Goal: Task Accomplishment & Management: Use online tool/utility

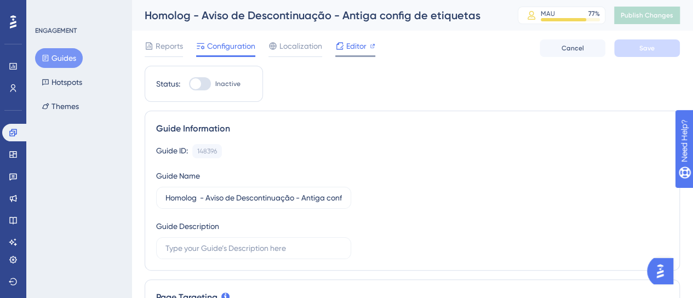
click at [355, 45] on span "Editor" at bounding box center [356, 45] width 20 height 13
click at [53, 60] on img at bounding box center [98, 142] width 195 height 189
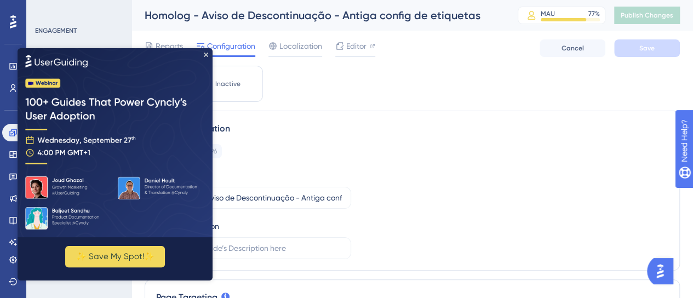
click at [209, 55] on img at bounding box center [115, 142] width 195 height 189
drag, startPoint x: 207, startPoint y: 54, endPoint x: 139, endPoint y: 105, distance: 84.9
click at [207, 54] on icon "Close Preview" at bounding box center [206, 55] width 4 height 4
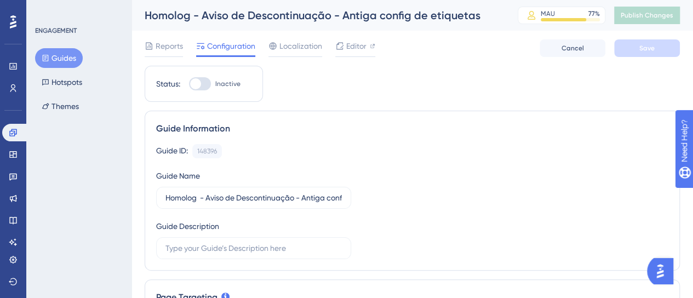
click at [64, 59] on button "Guides" at bounding box center [59, 58] width 48 height 20
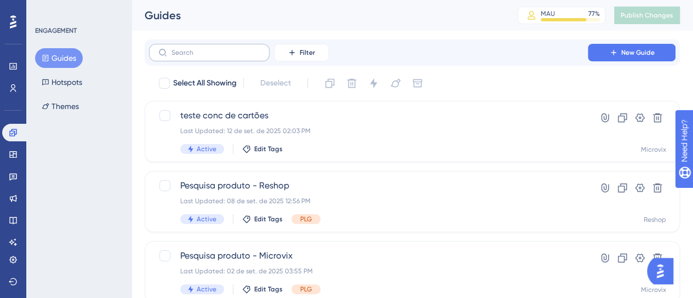
click at [221, 60] on label at bounding box center [209, 53] width 121 height 18
click at [221, 56] on input "text" at bounding box center [216, 53] width 89 height 8
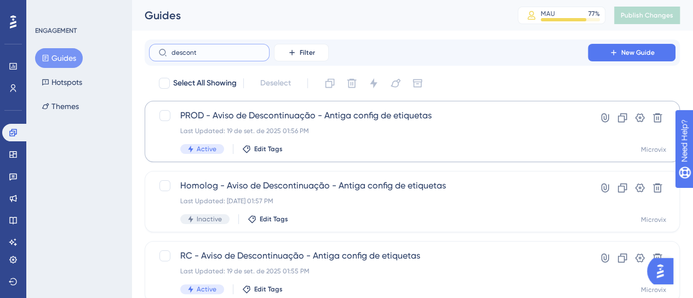
type input "descont"
click at [301, 118] on span "PROD - Aviso de Descontinuação - Antiga config de etiquetas" at bounding box center [368, 115] width 377 height 13
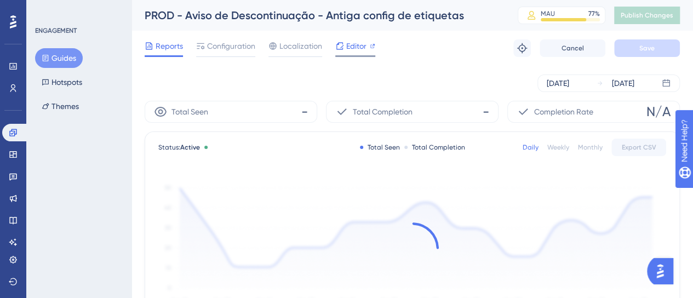
click at [357, 52] on span "Editor" at bounding box center [356, 45] width 20 height 13
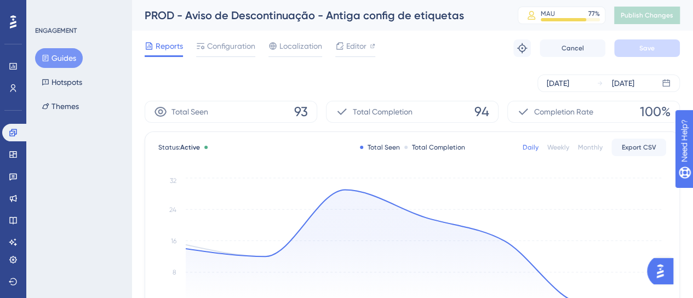
click at [62, 61] on button "Guides" at bounding box center [59, 58] width 48 height 20
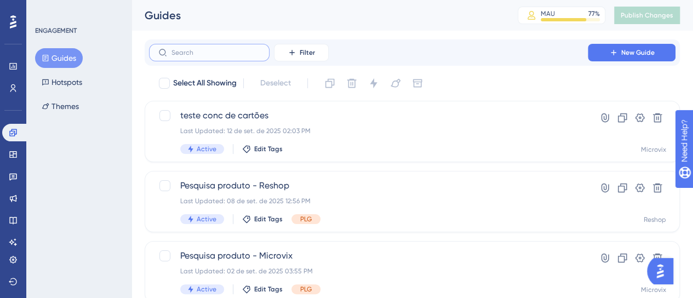
click at [215, 50] on input "text" at bounding box center [216, 53] width 89 height 8
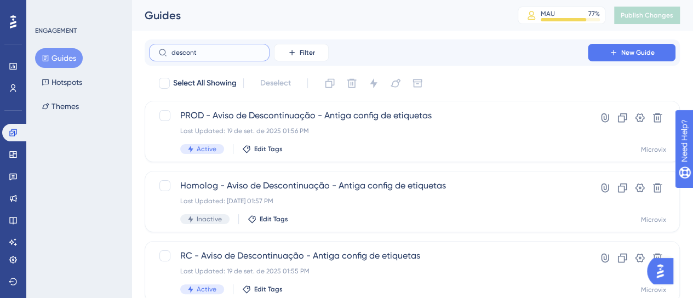
type input "desconto"
checkbox input "true"
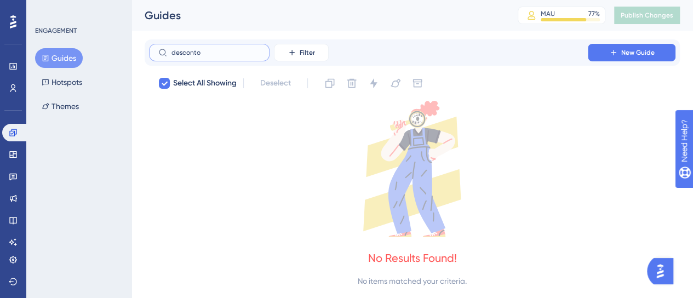
type input "descont"
checkbox input "false"
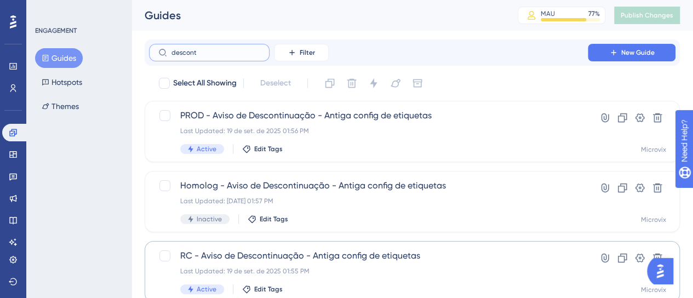
type input "descont"
click at [247, 255] on span "RC - Aviso de Descontinuação - Antiga config de etiquetas" at bounding box center [368, 255] width 377 height 13
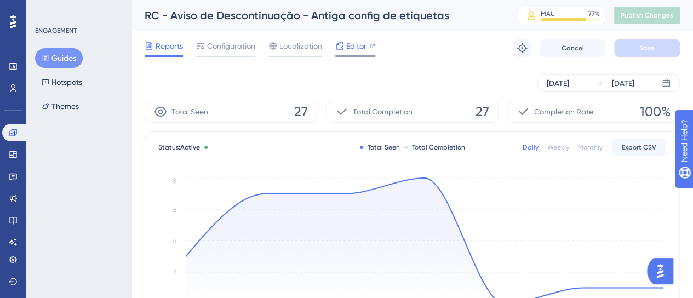
click at [343, 45] on icon at bounding box center [340, 45] width 7 height 7
